Goal: Task Accomplishment & Management: Manage account settings

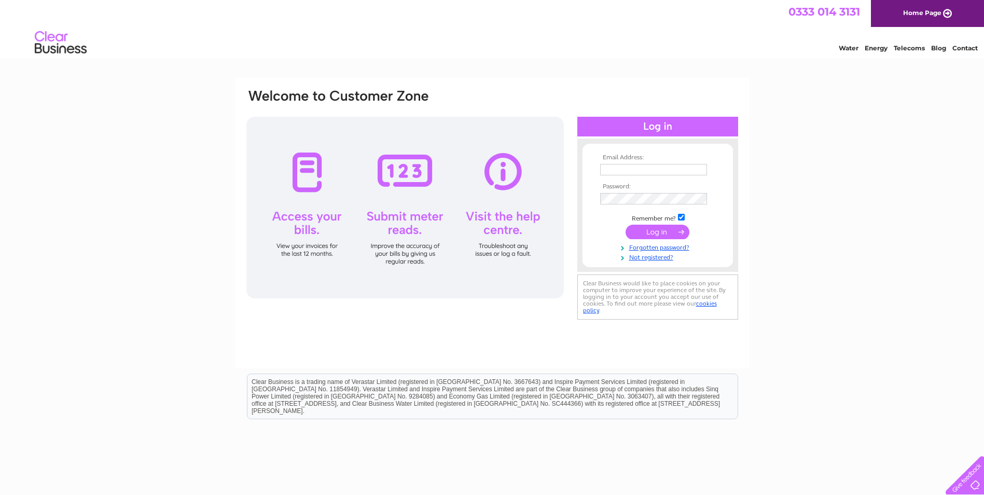
type input "ross.phillips@nhslothian.scot.nhs.uk"
click at [654, 232] on input "submit" at bounding box center [658, 232] width 64 height 15
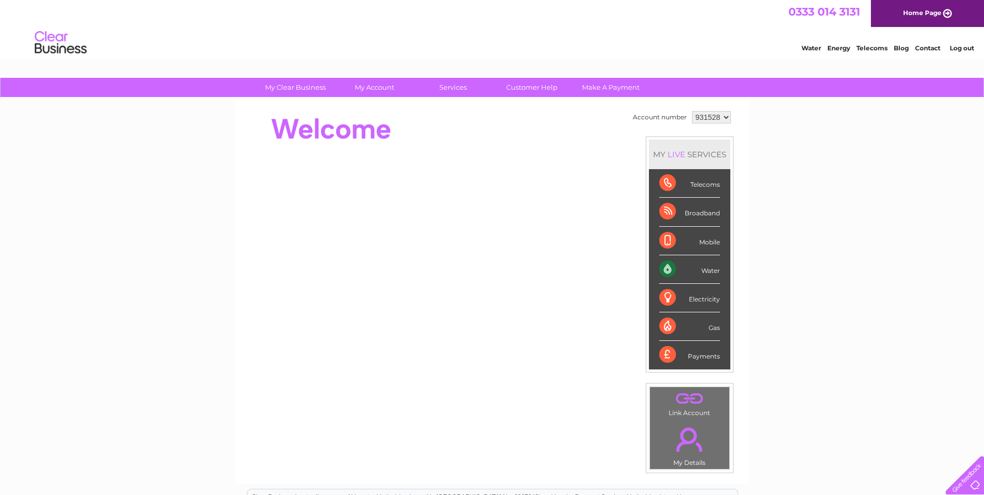
click at [724, 114] on select "931528 997827" at bounding box center [711, 117] width 39 height 12
select select "997827"
click at [692, 111] on select "931528 997827" at bounding box center [711, 117] width 39 height 12
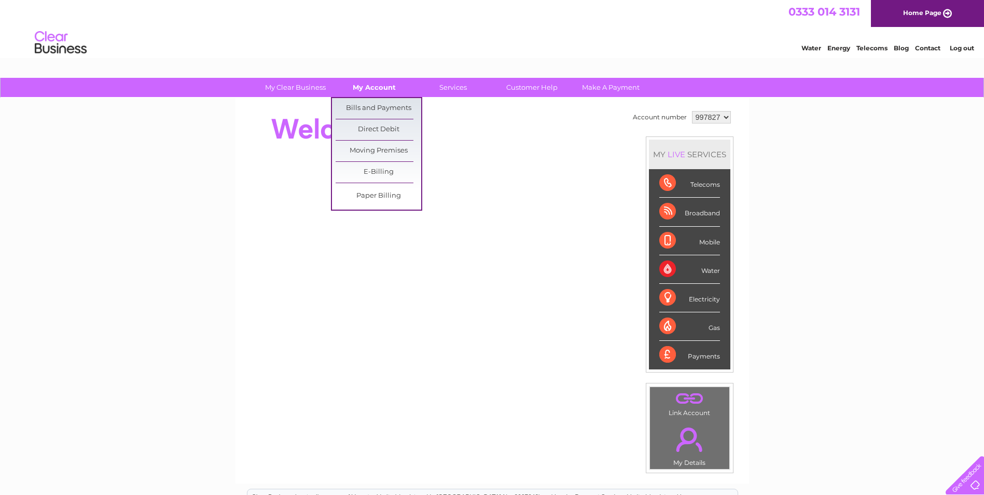
click at [374, 88] on link "My Account" at bounding box center [374, 87] width 86 height 19
